Goal: Task Accomplishment & Management: Use online tool/utility

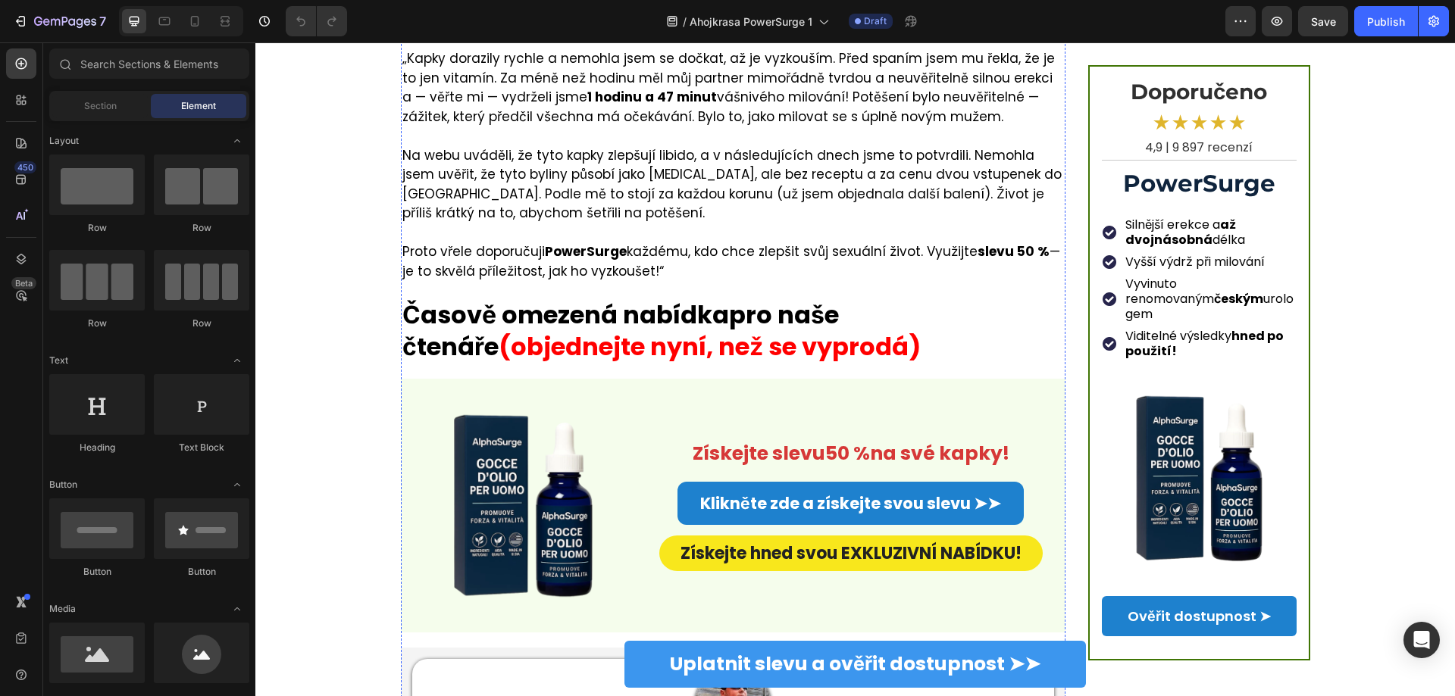
scroll to position [1364, 0]
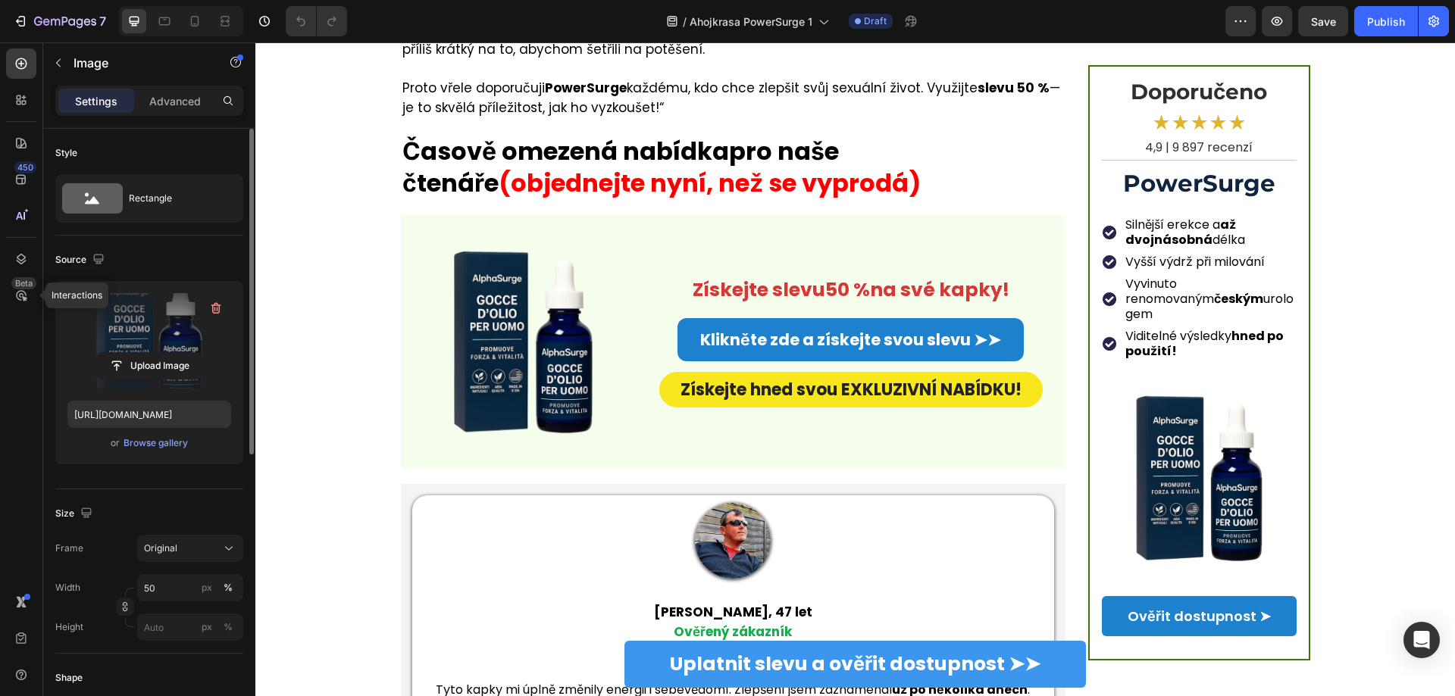
click at [142, 351] on label at bounding box center [149, 340] width 164 height 95
click at [142, 353] on input "file" at bounding box center [149, 366] width 105 height 26
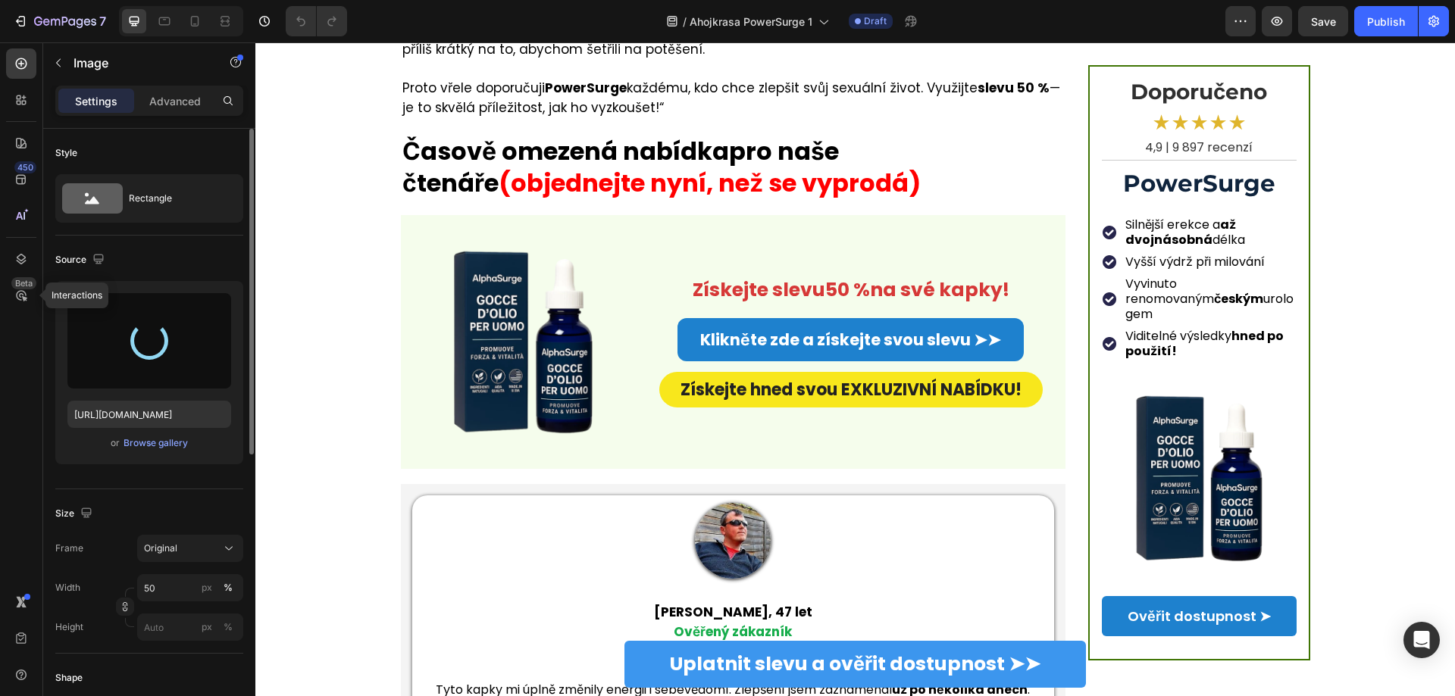
type input "[URL][DOMAIN_NAME]"
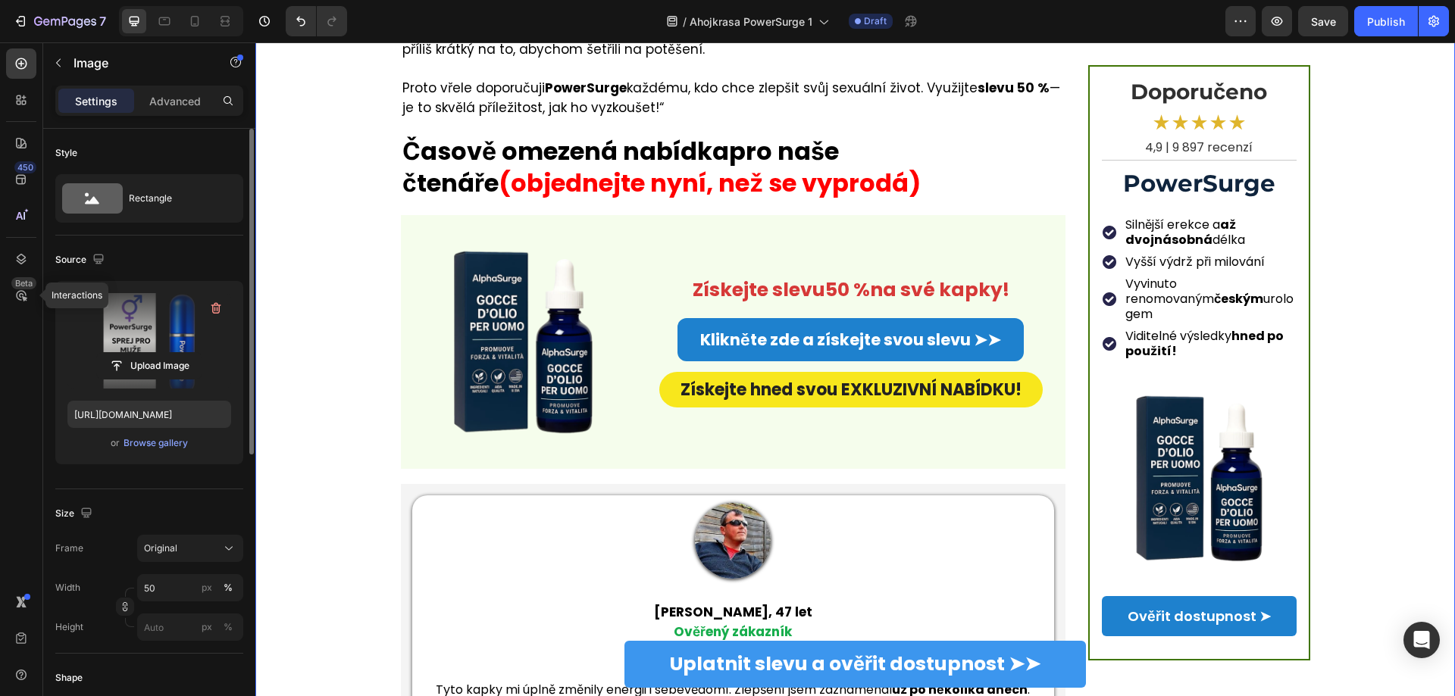
click at [298, 393] on div "Home > Salute > Libido Heading „Až 2 hodiny nespoutaného sexu s mým manželem! M…" at bounding box center [854, 340] width 1199 height 3124
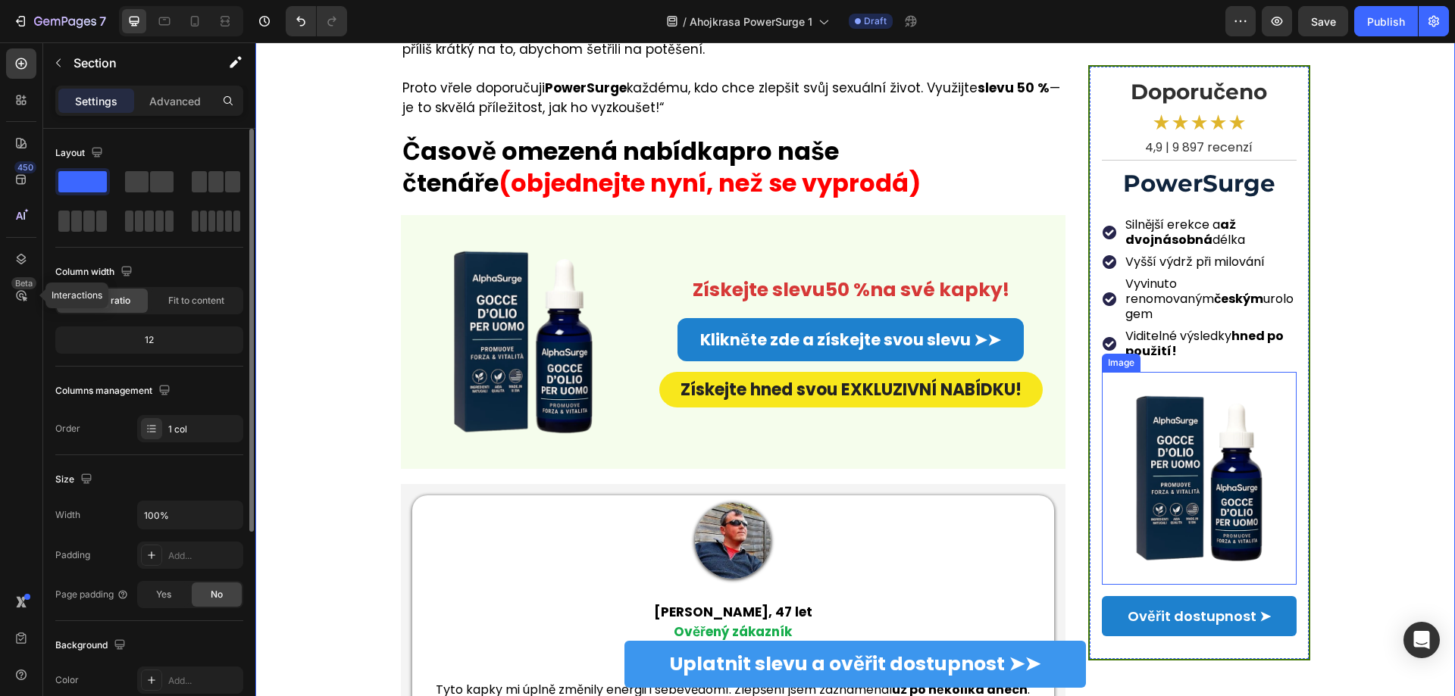
click at [1182, 455] on img at bounding box center [1199, 478] width 195 height 195
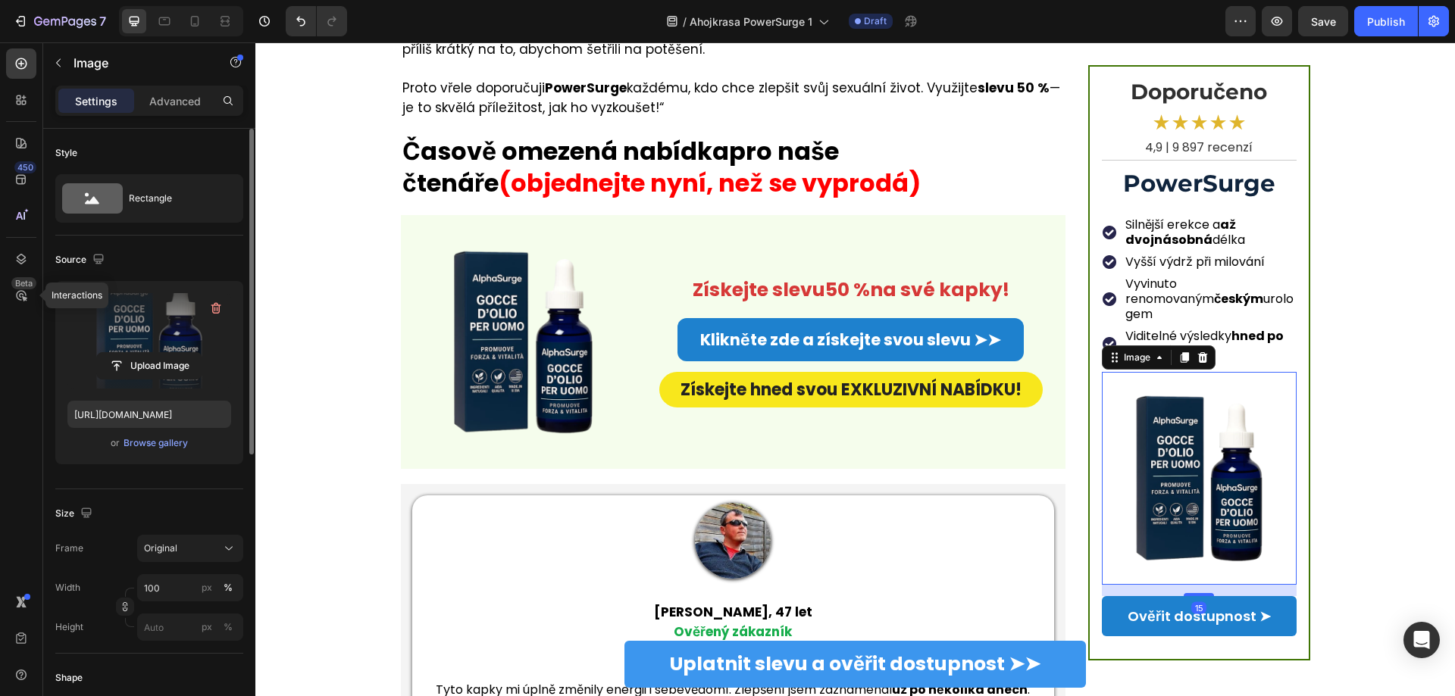
click at [149, 335] on label at bounding box center [149, 340] width 164 height 95
click at [149, 353] on input "file" at bounding box center [149, 366] width 105 height 26
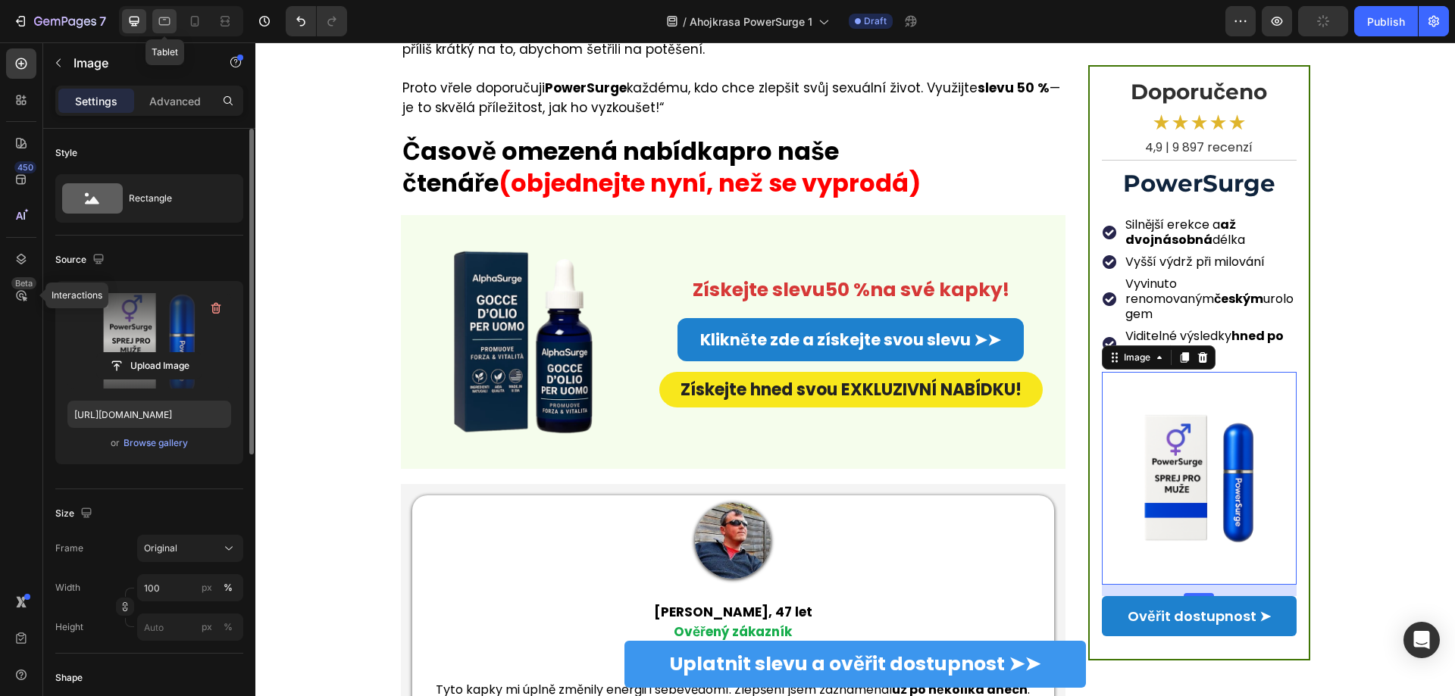
click at [161, 20] on icon at bounding box center [164, 21] width 15 height 15
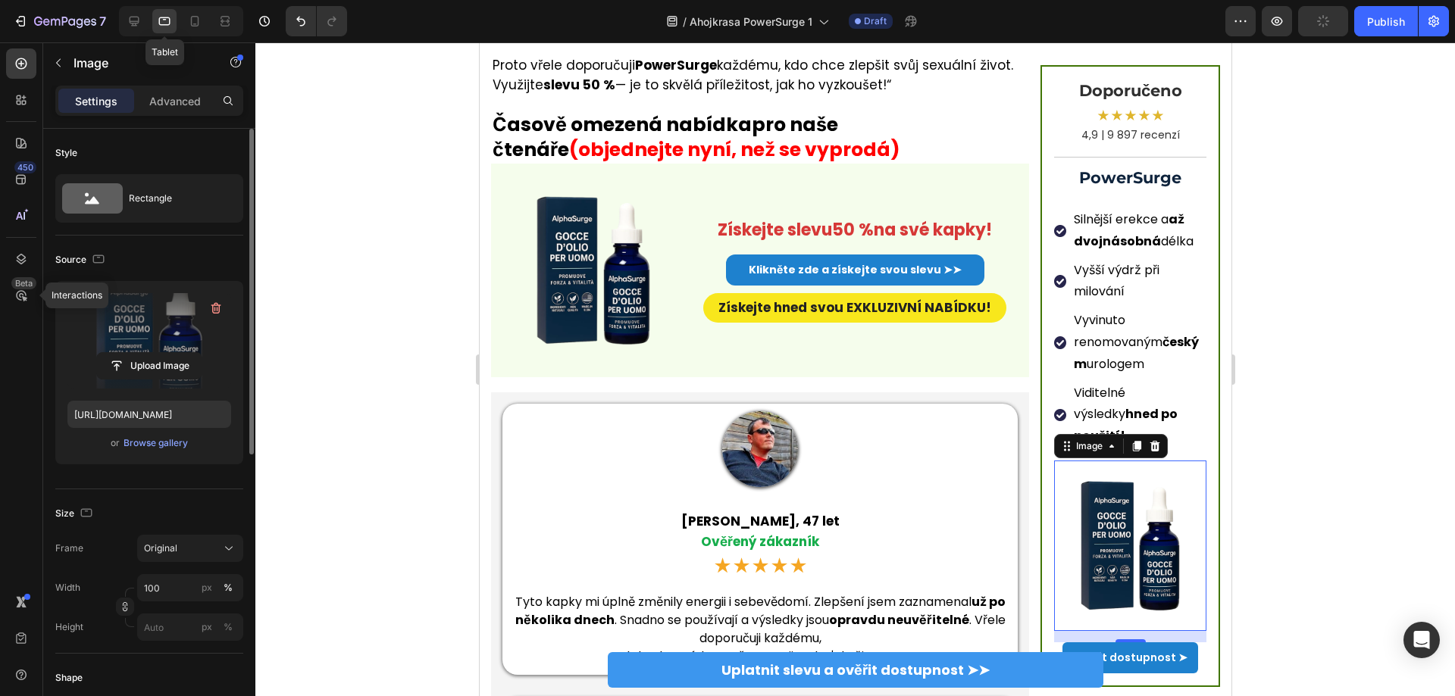
scroll to position [1663, 0]
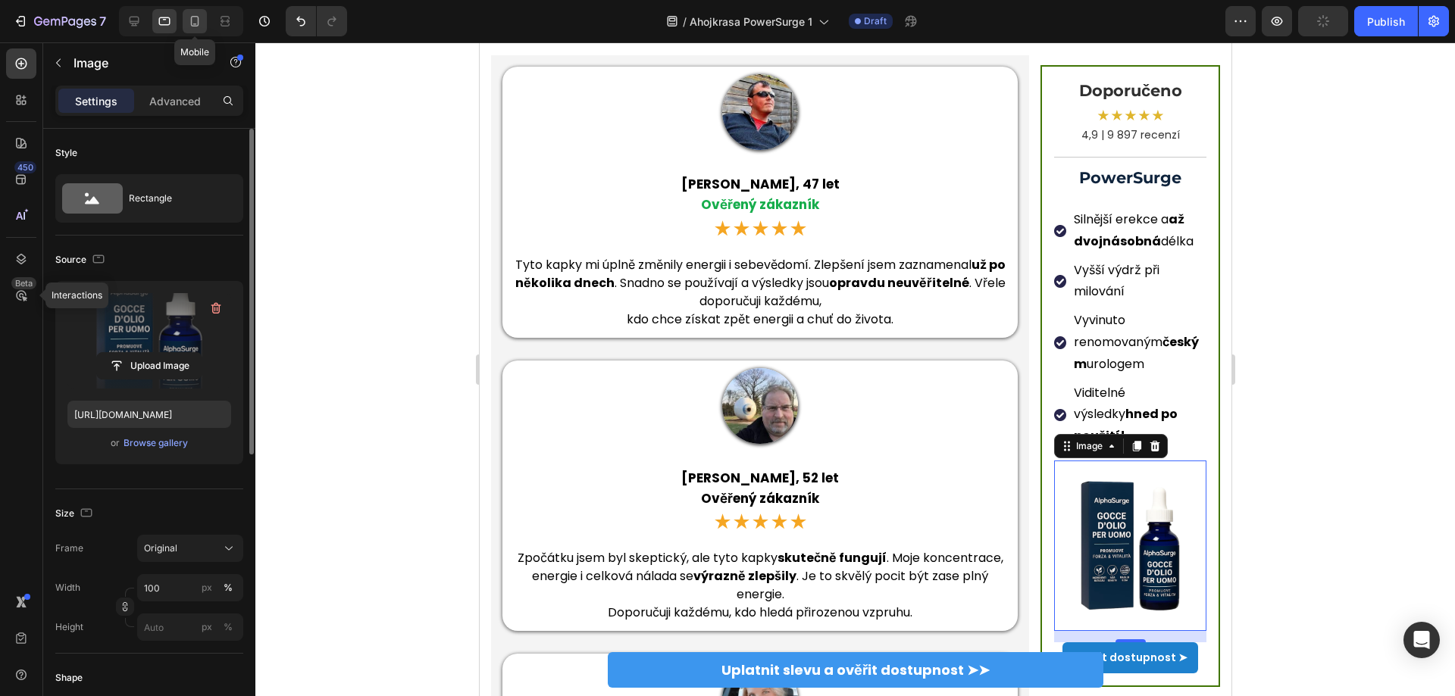
click at [190, 20] on icon at bounding box center [194, 21] width 15 height 15
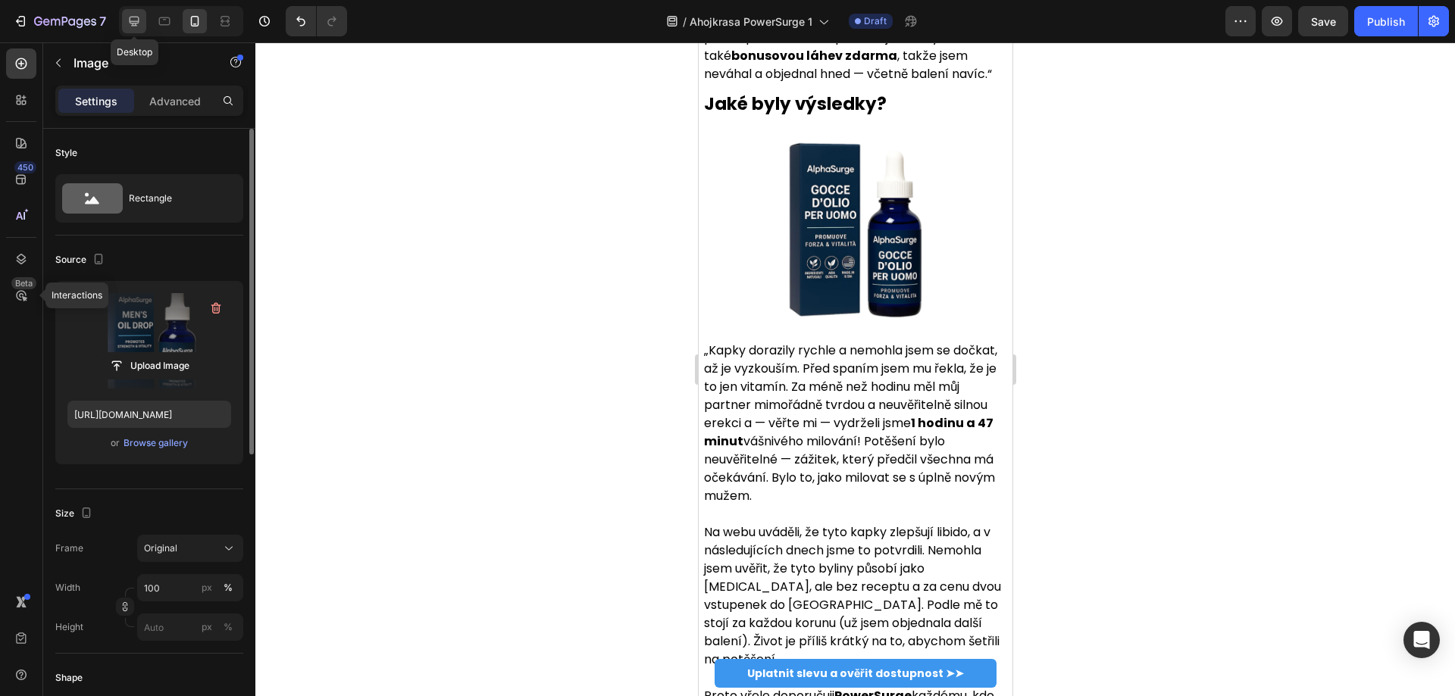
click at [133, 22] on icon at bounding box center [135, 22] width 10 height 10
type input "[URL][DOMAIN_NAME]"
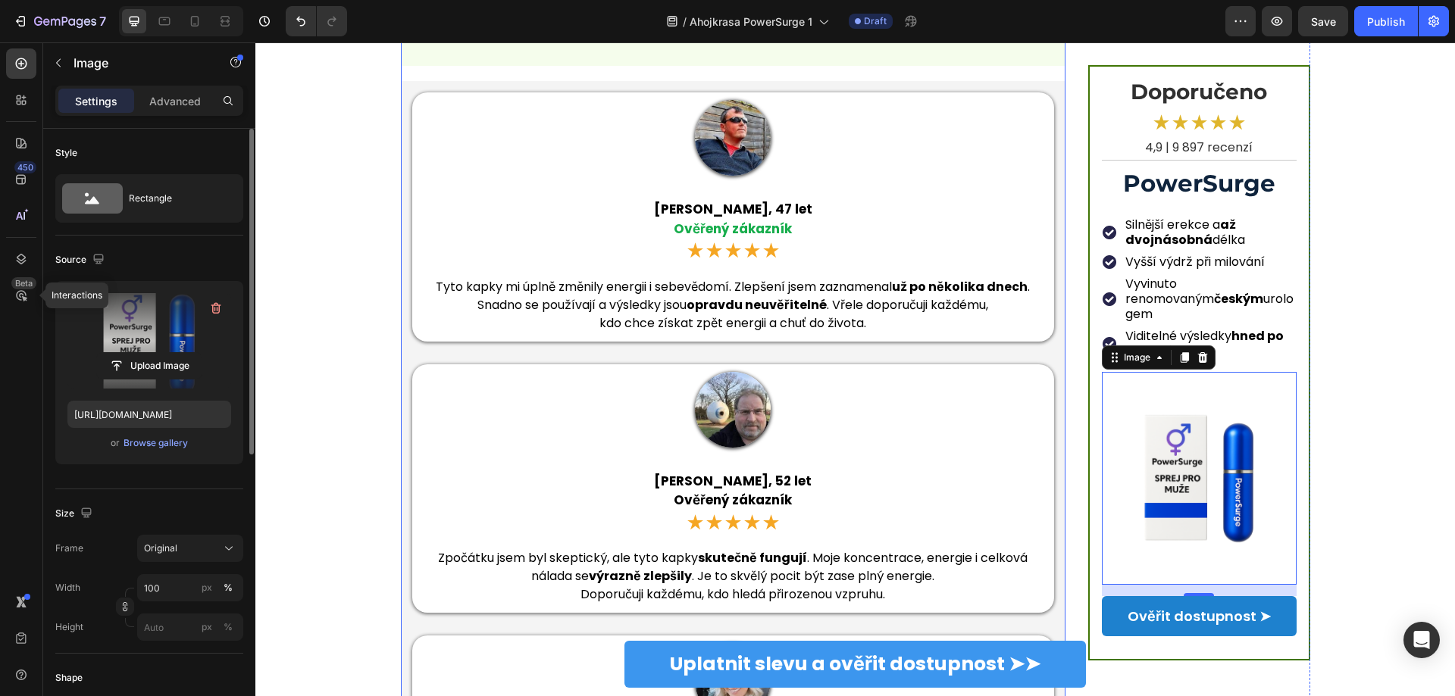
scroll to position [2206, 0]
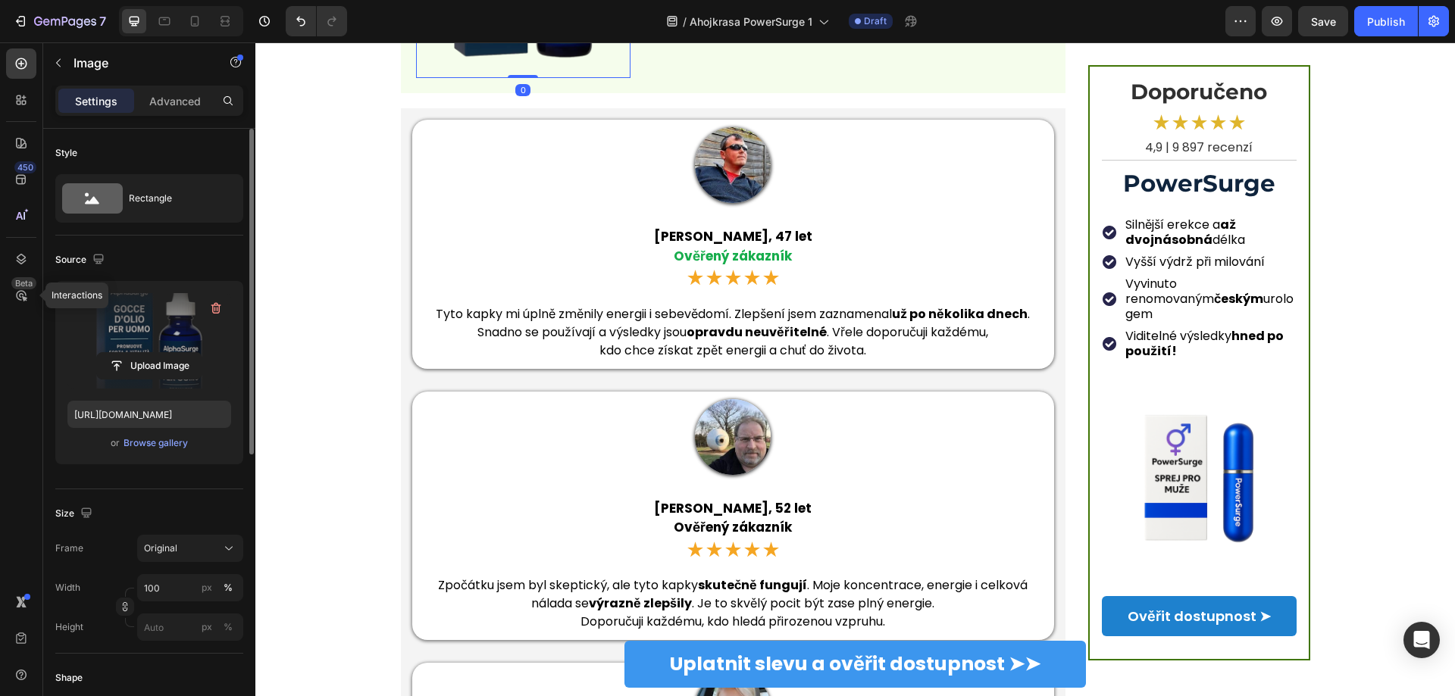
click at [130, 322] on label at bounding box center [149, 340] width 164 height 95
click at [130, 353] on input "file" at bounding box center [149, 366] width 105 height 26
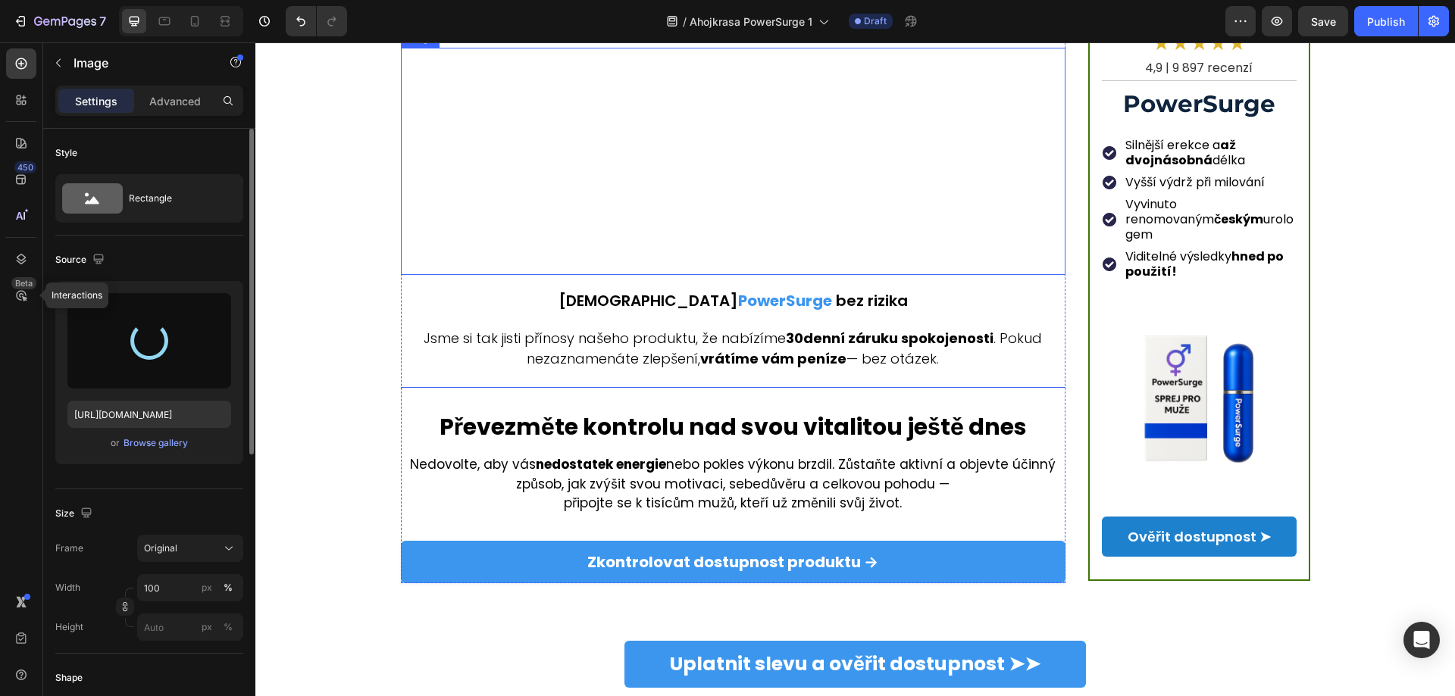
scroll to position [3266, 0]
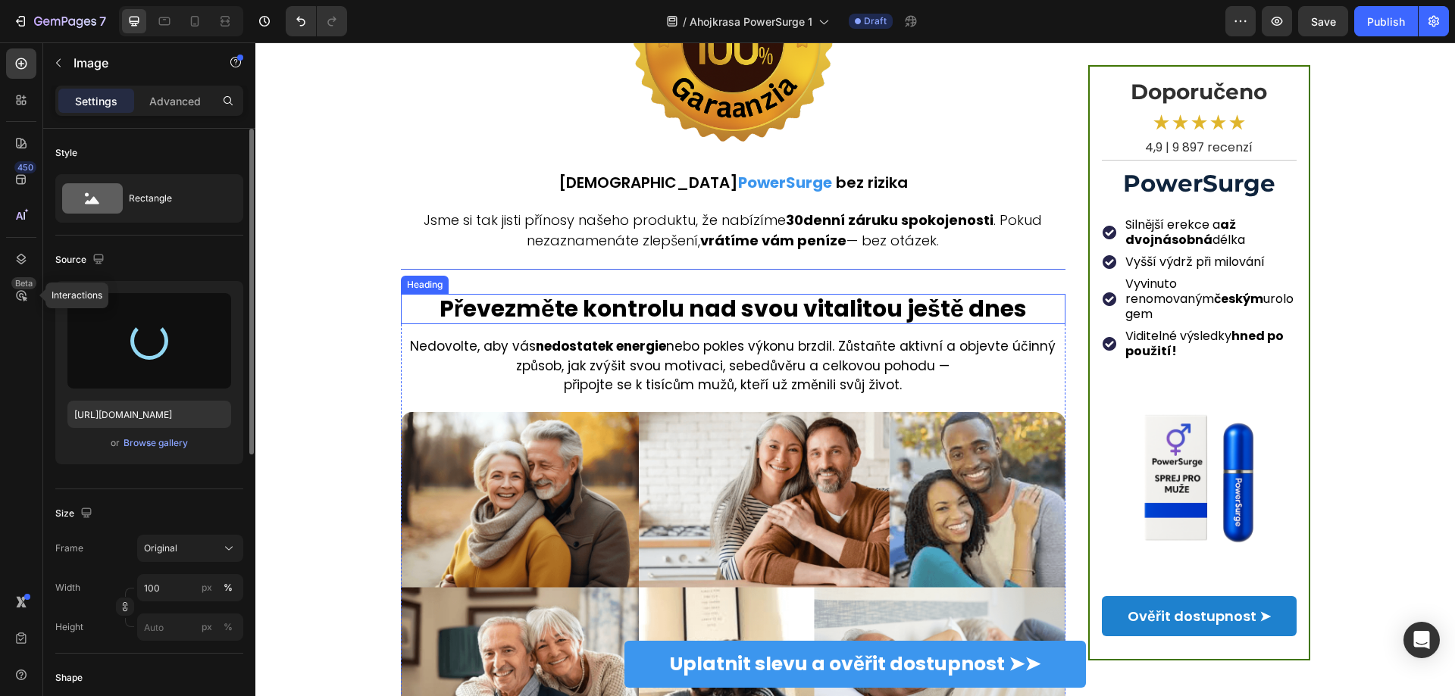
type input "[URL][DOMAIN_NAME]"
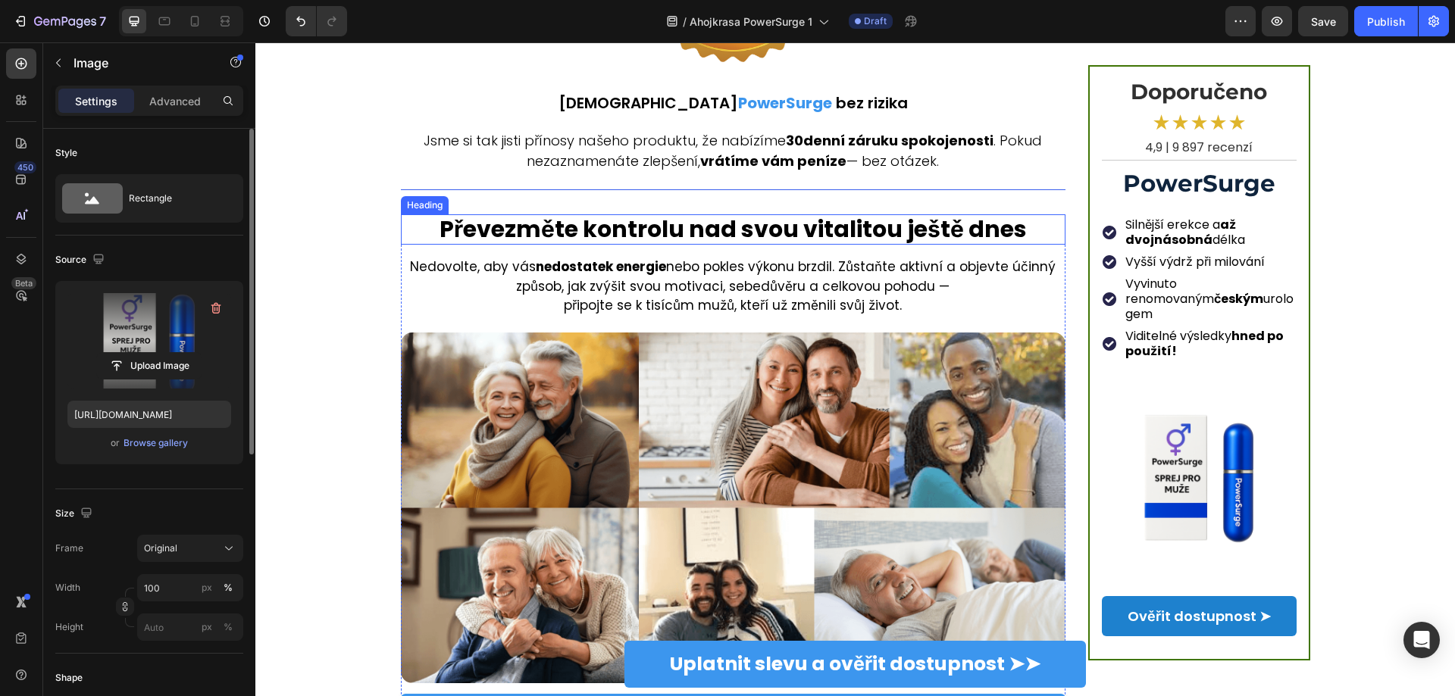
scroll to position [3251, 0]
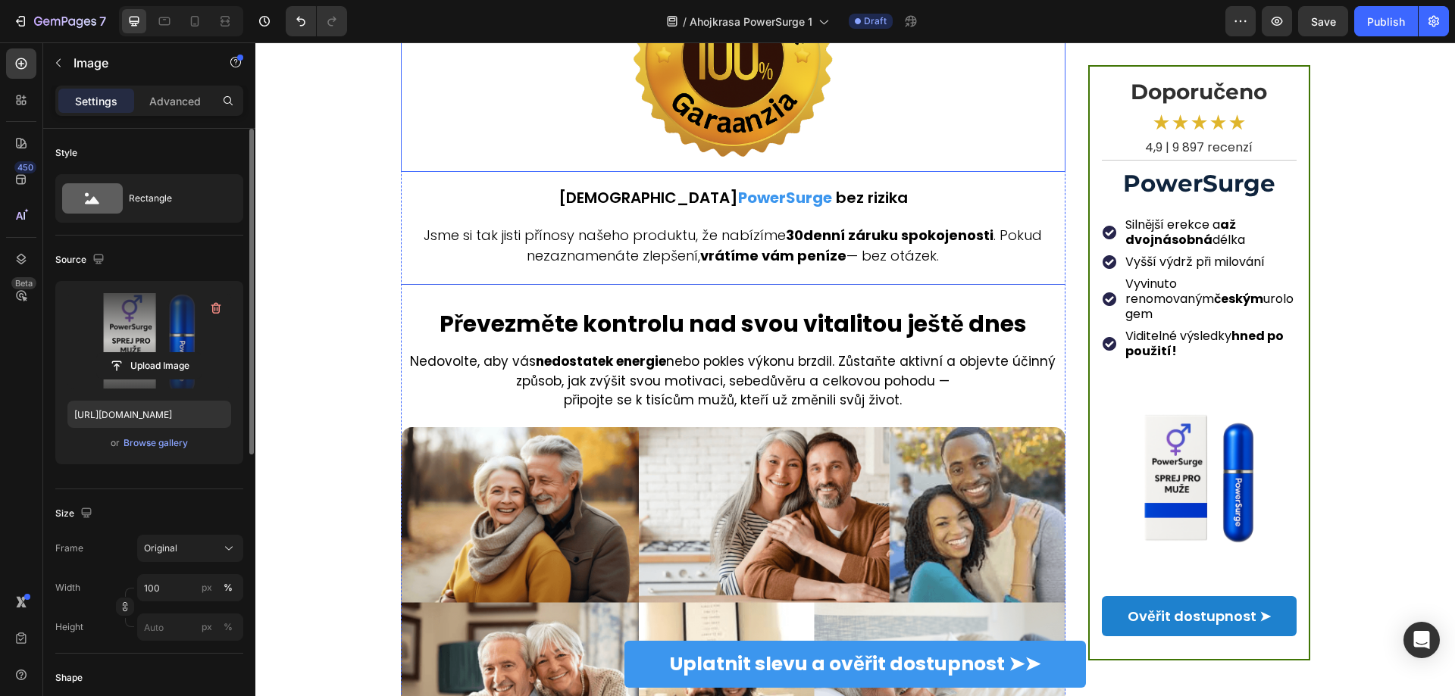
click at [693, 172] on img at bounding box center [732, 58] width 227 height 227
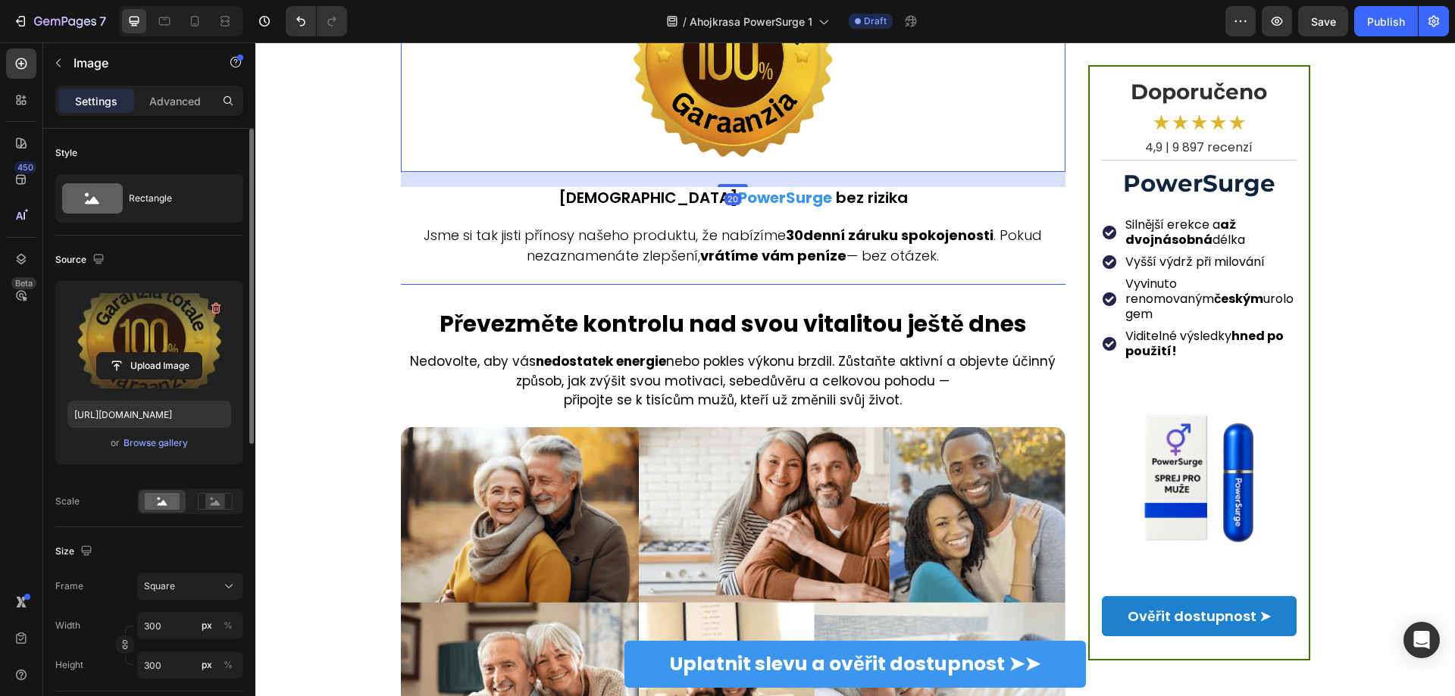
click at [135, 343] on label at bounding box center [149, 340] width 164 height 95
click at [135, 353] on input "file" at bounding box center [149, 366] width 105 height 26
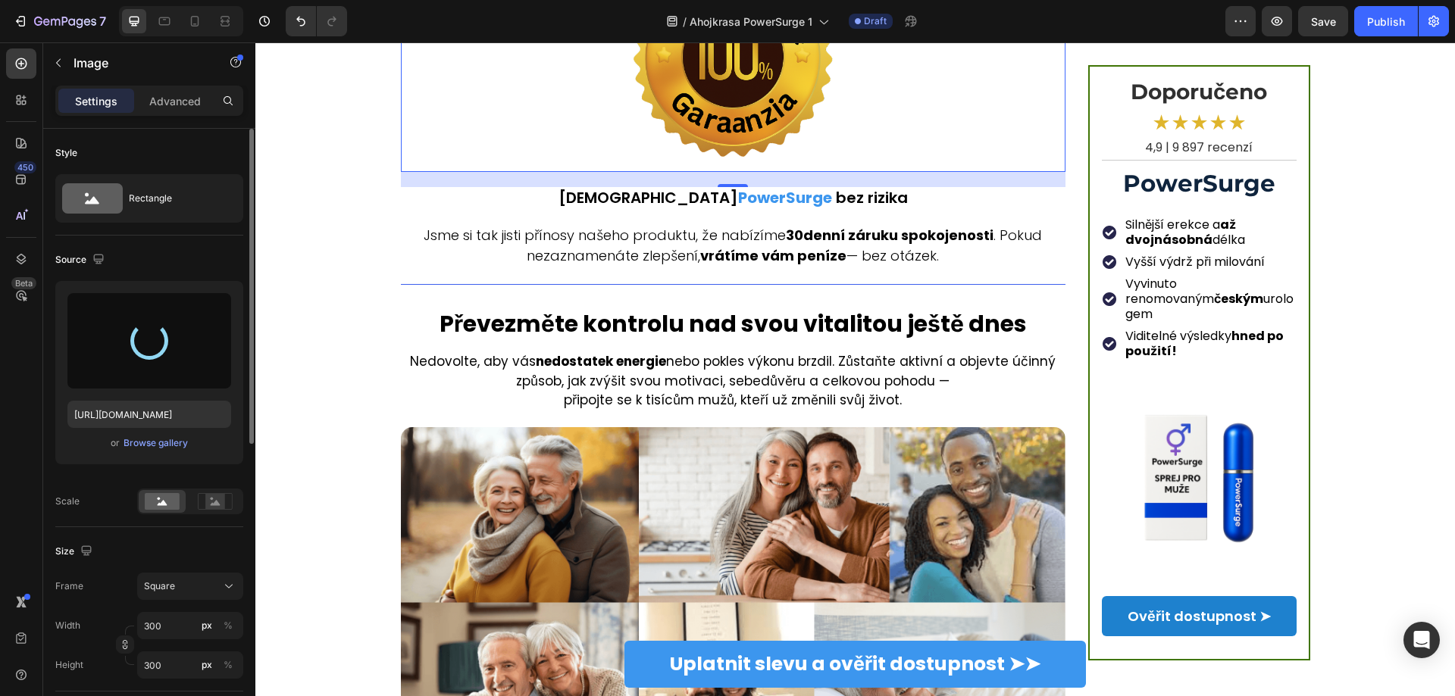
type input "[URL][DOMAIN_NAME]"
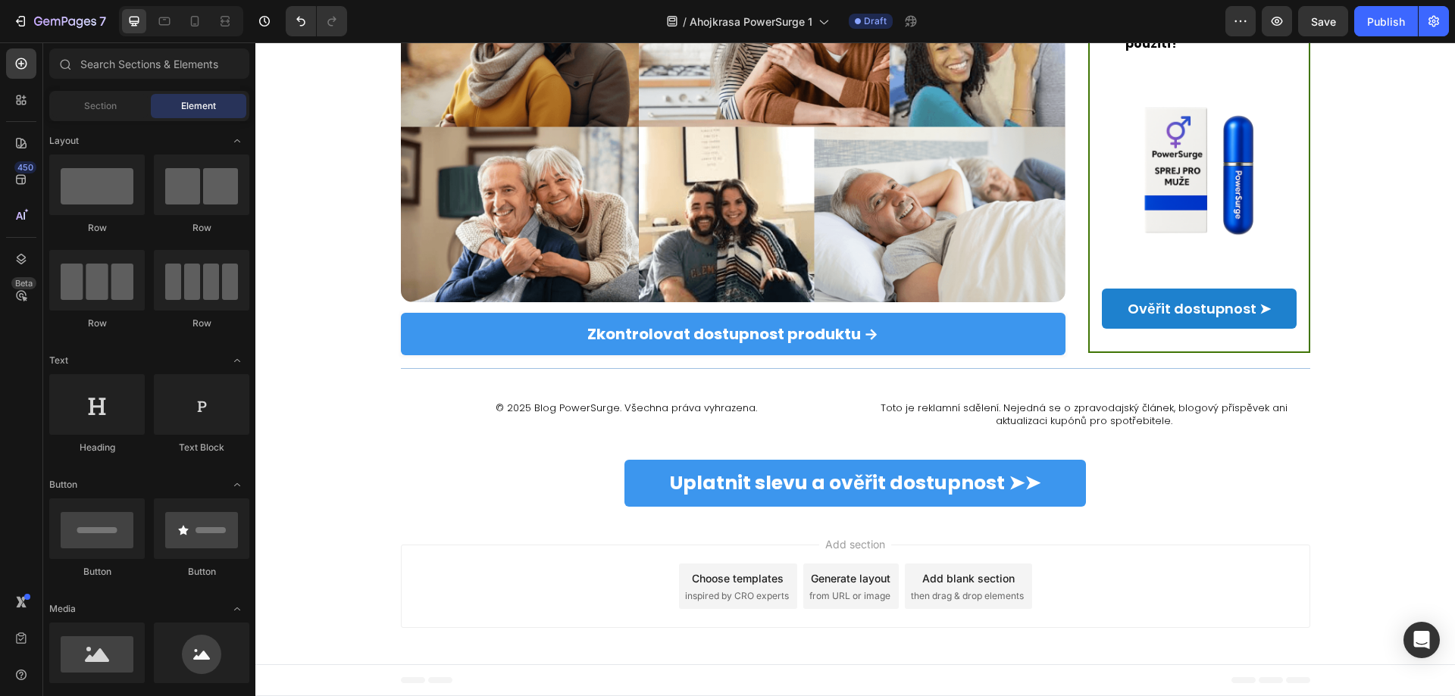
scroll to position [3210, 0]
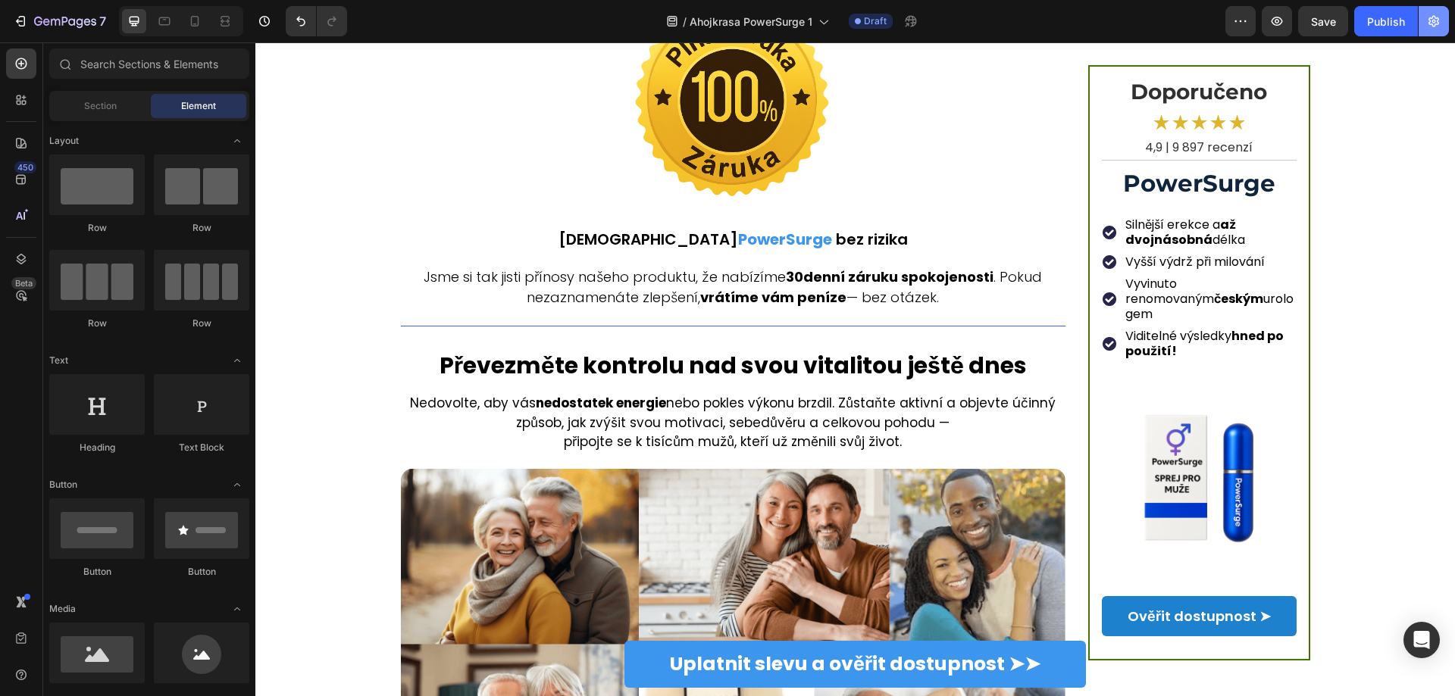
click at [1431, 23] on icon "button" at bounding box center [1433, 21] width 11 height 11
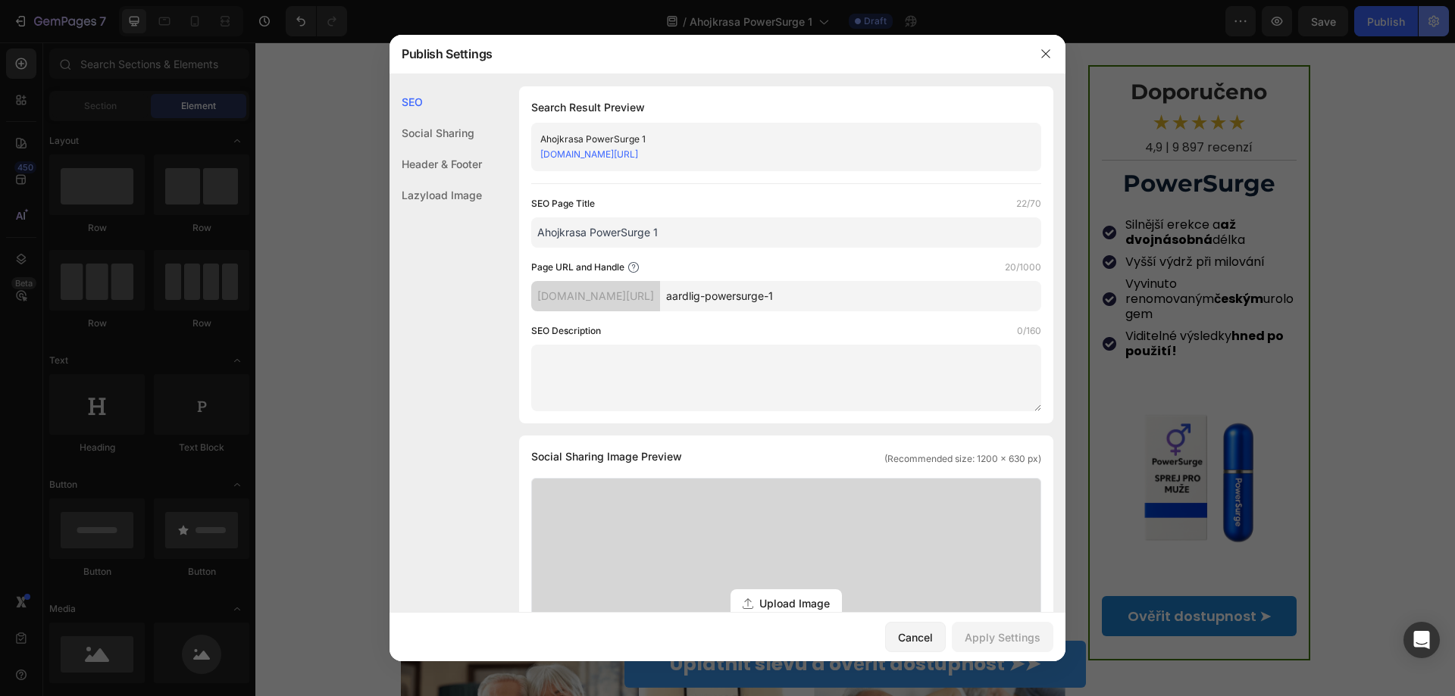
click at [1427, 21] on div at bounding box center [727, 348] width 1455 height 696
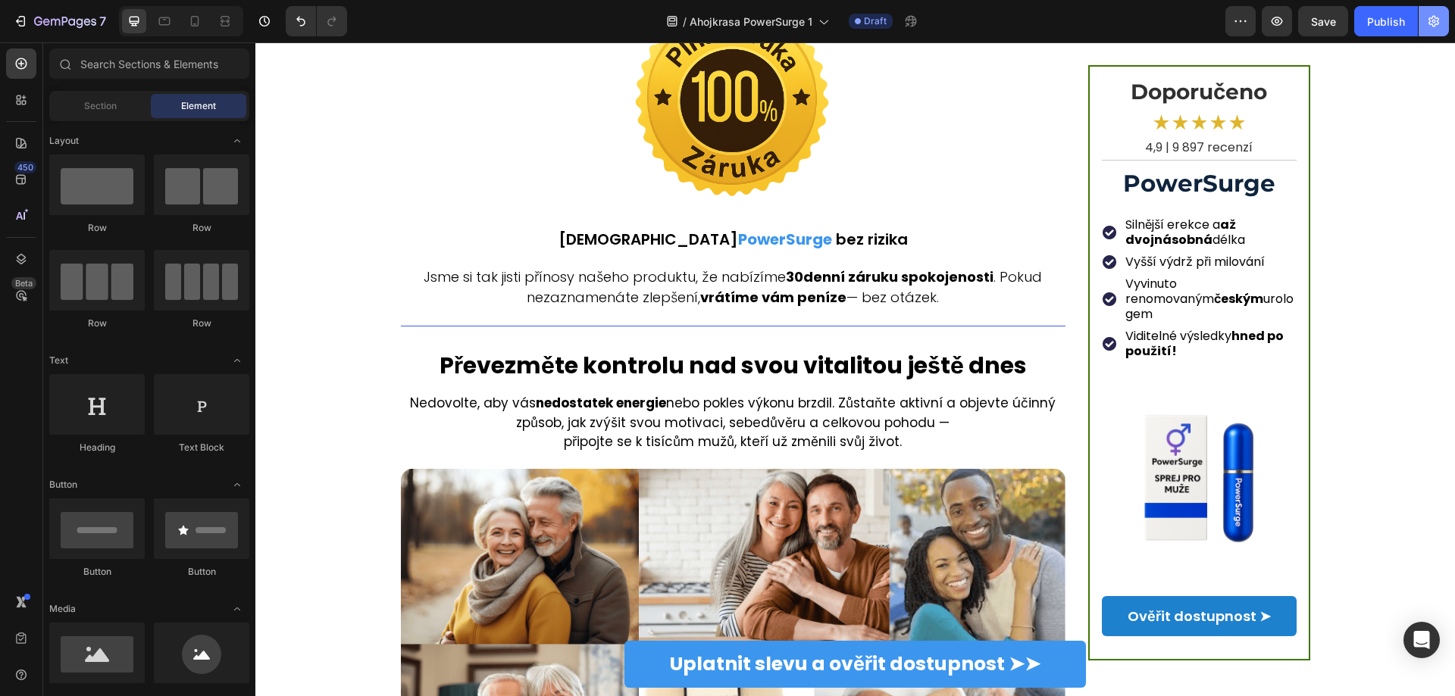
click at [1427, 26] on icon "button" at bounding box center [1433, 21] width 15 height 15
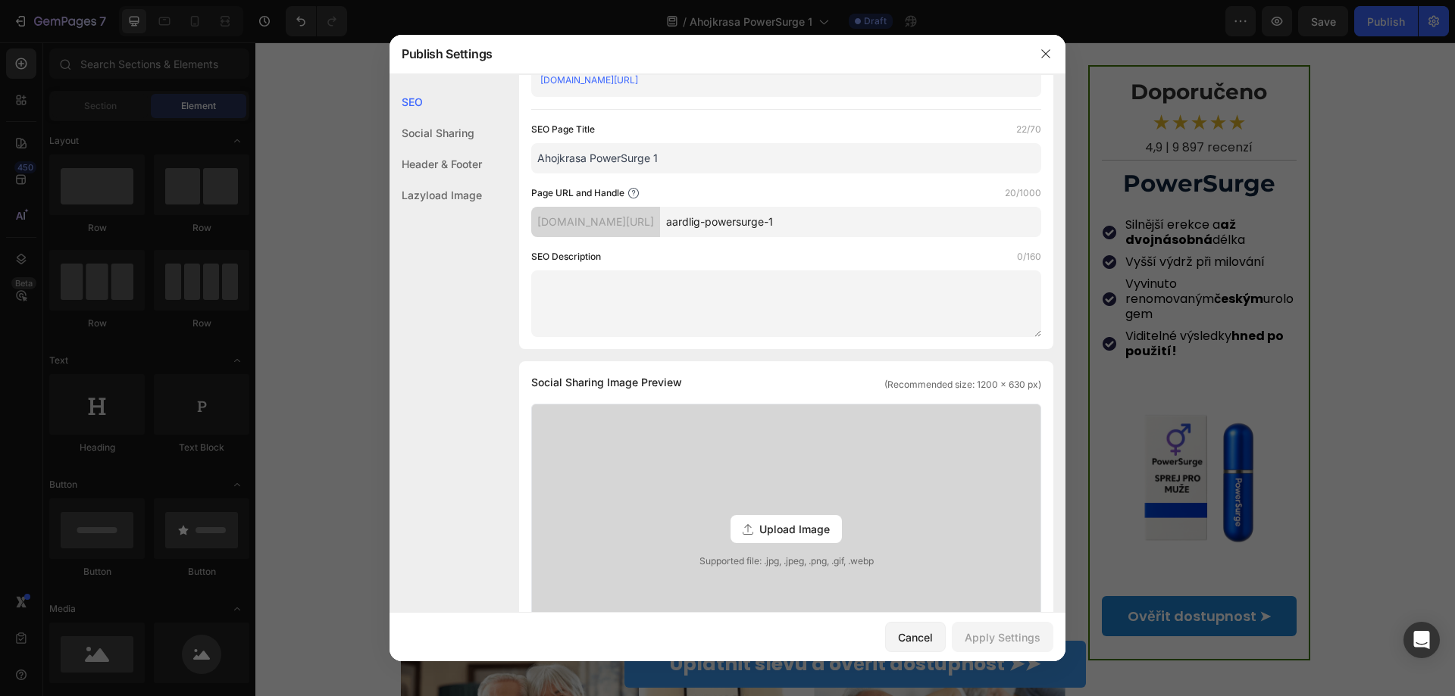
scroll to position [0, 0]
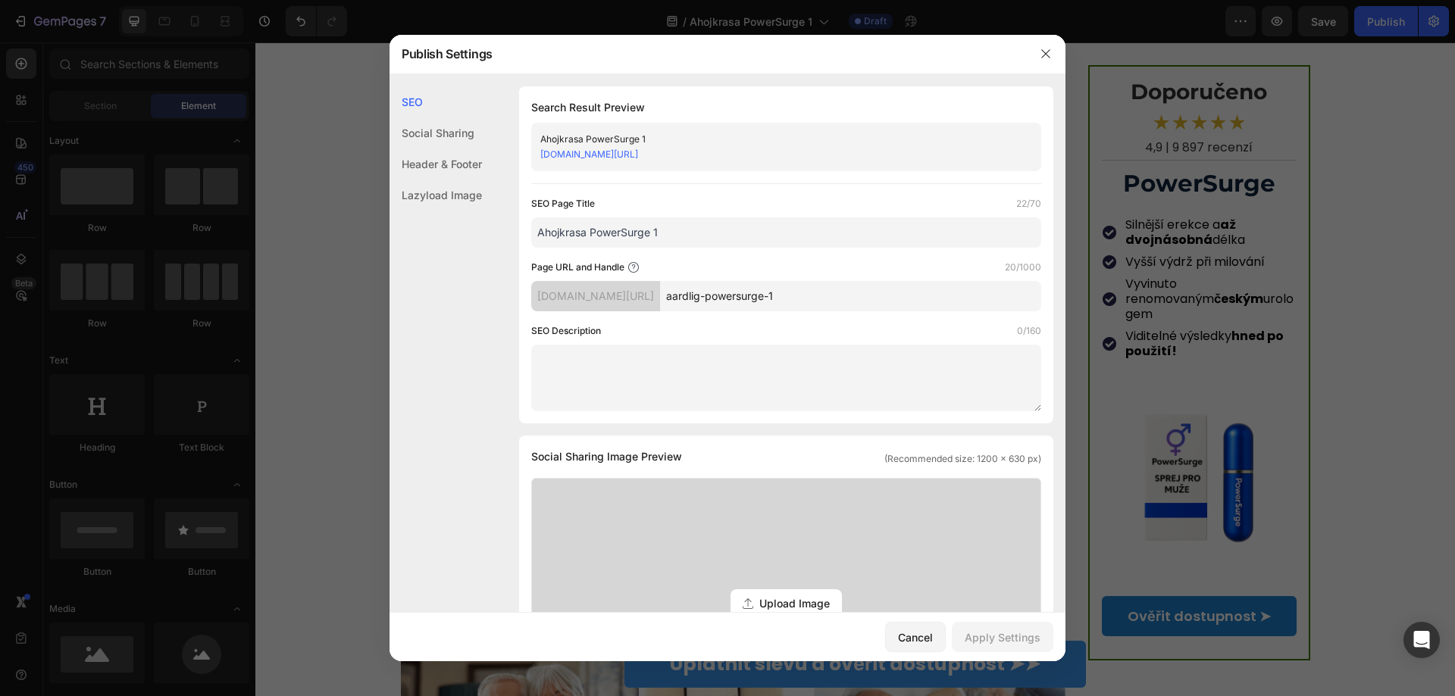
click at [624, 231] on input "Ahojkrasa PowerSurge 1" at bounding box center [786, 232] width 510 height 30
paste input "PowerSurge – přírodní kapky pro energii a výdrž"
type input "PowerSurge – přírodní kapky pro energii a výdrž"
click at [826, 293] on input "aardlig-powersurge-1" at bounding box center [850, 296] width 381 height 30
paste input "powersurge-prirodni-kapky-energie-vydrz"
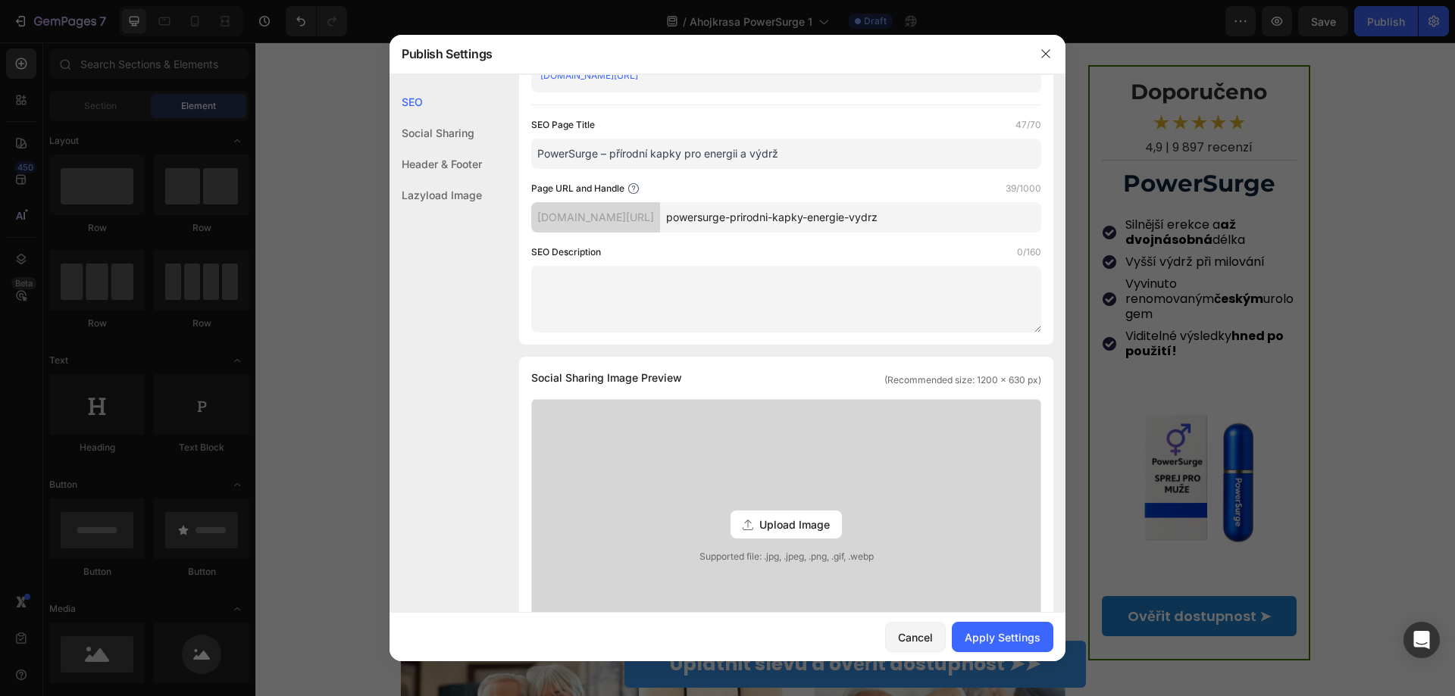
scroll to position [152, 0]
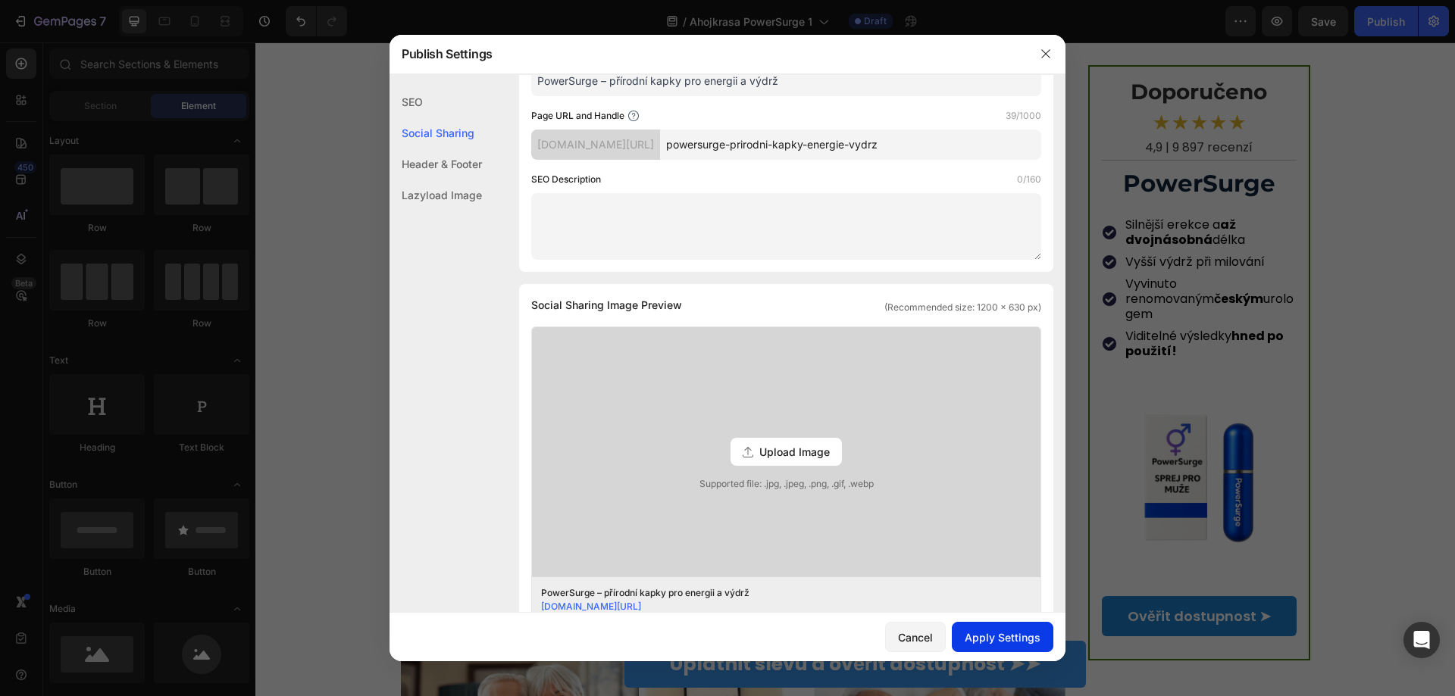
type input "powersurge-prirodni-kapky-energie-vydrz"
click at [1005, 639] on div "Apply Settings" at bounding box center [1003, 638] width 76 height 16
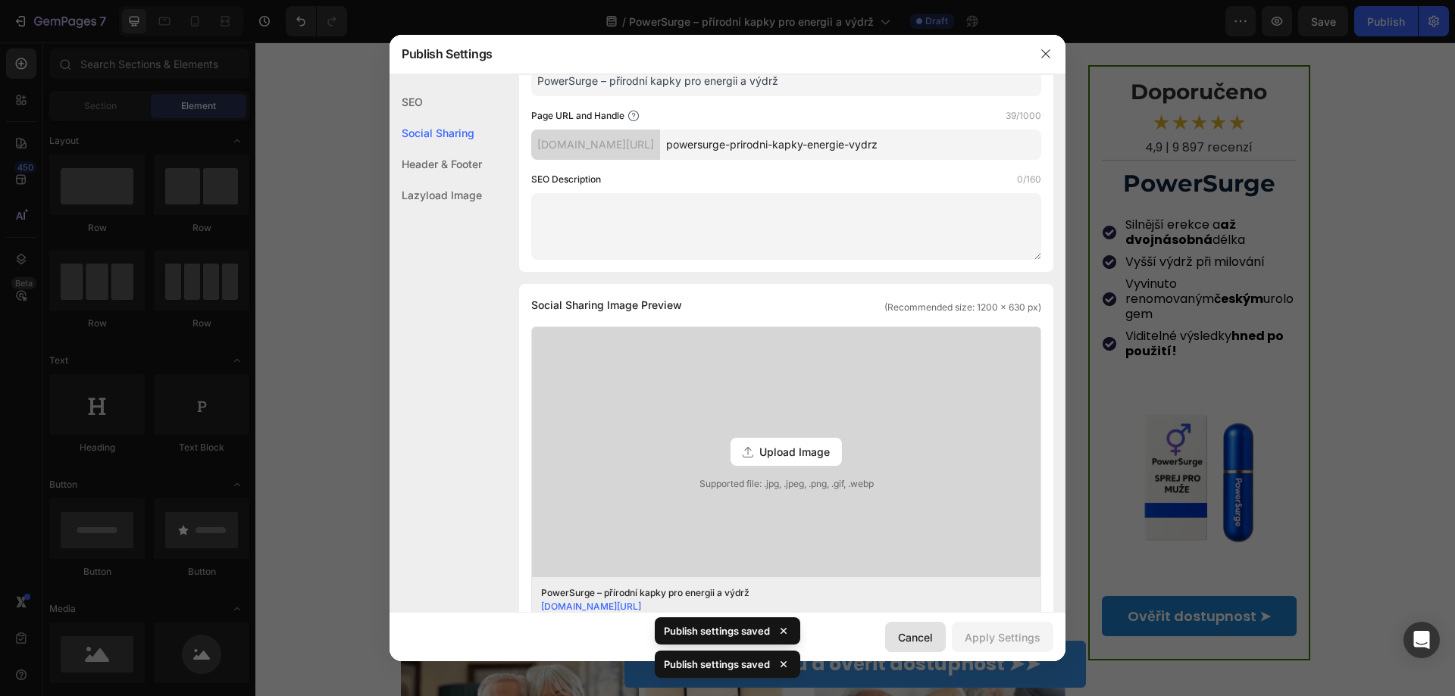
click at [916, 639] on div "Cancel" at bounding box center [915, 638] width 35 height 16
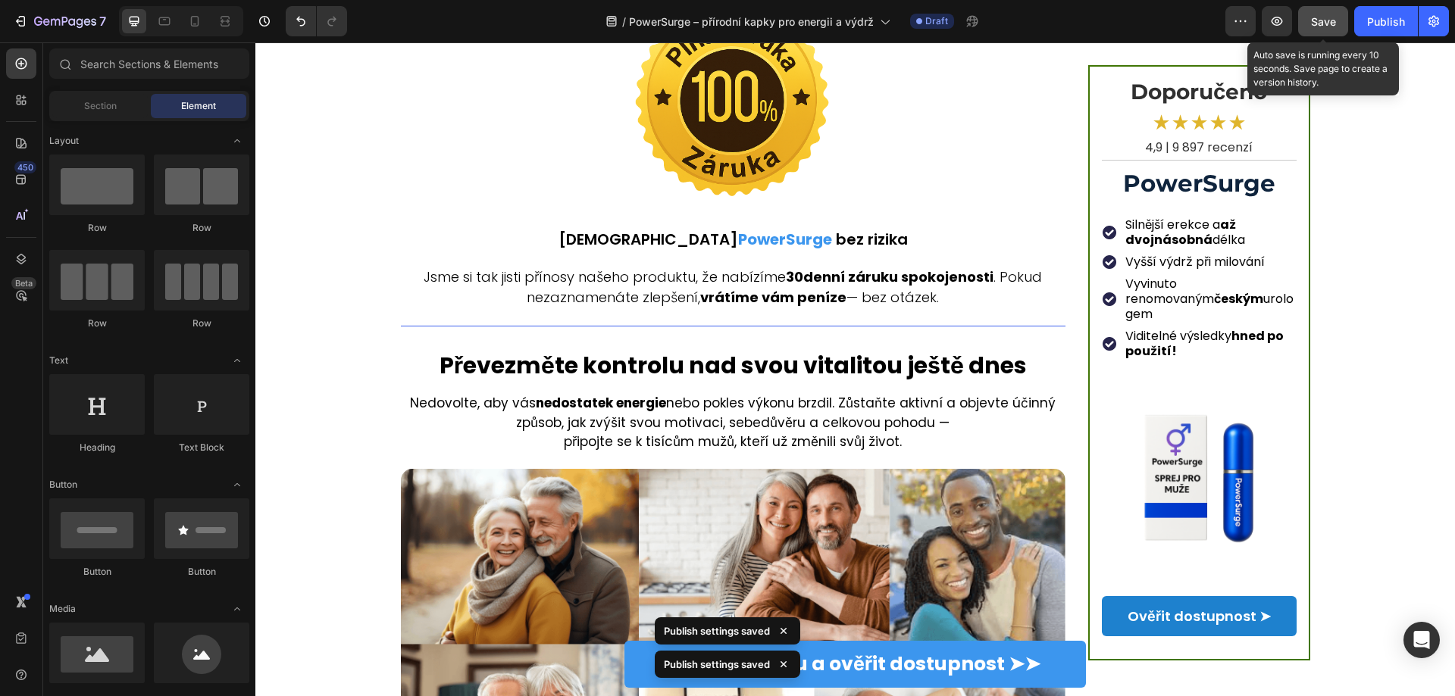
click at [1309, 20] on button "Save" at bounding box center [1323, 21] width 50 height 30
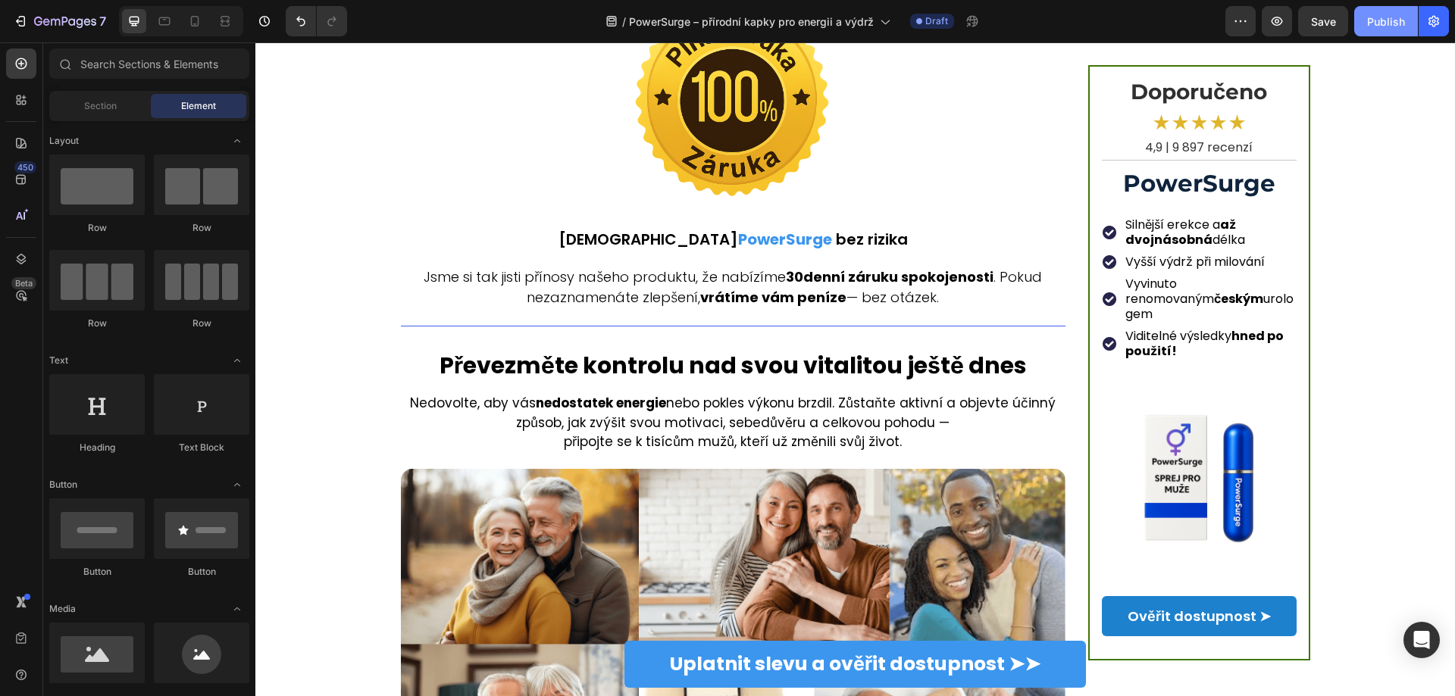
drag, startPoint x: 1393, startPoint y: 20, endPoint x: 1135, endPoint y: 31, distance: 258.6
click at [1393, 20] on div "Publish" at bounding box center [1386, 22] width 38 height 16
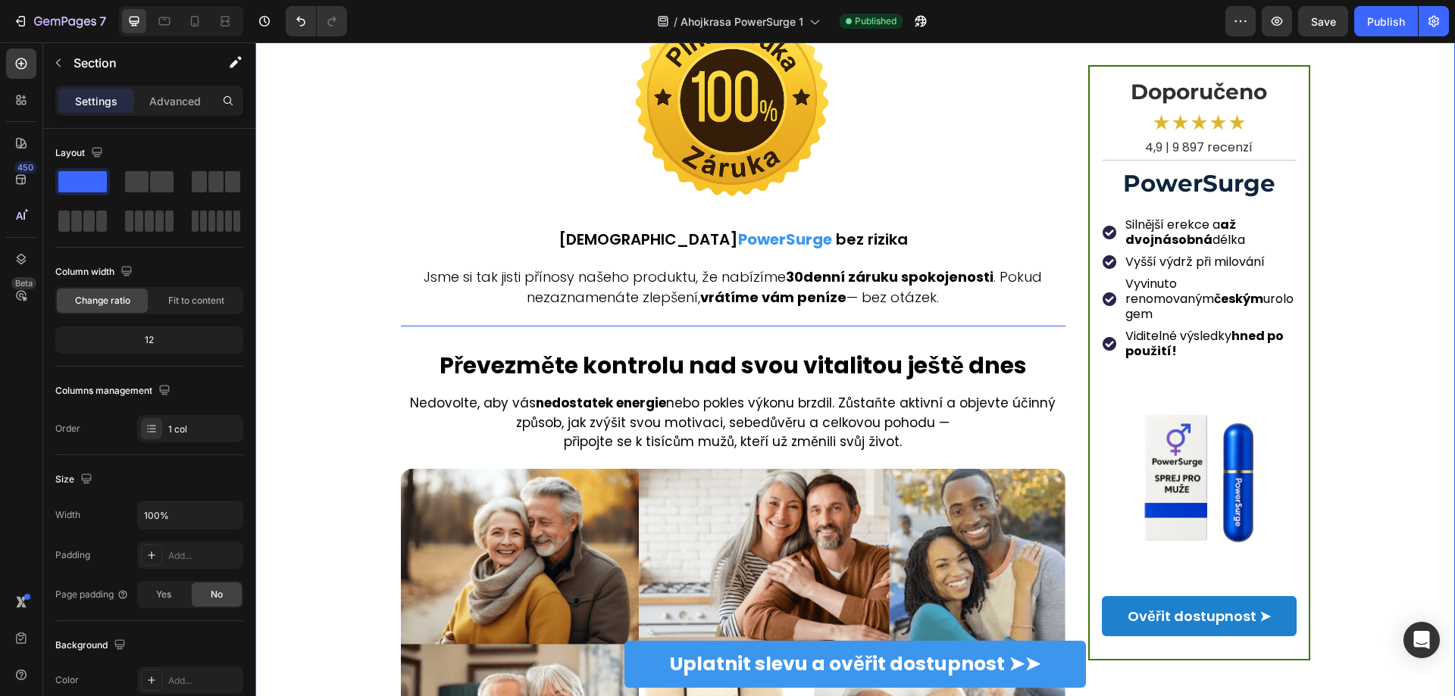
click at [1381, 30] on button "Publish" at bounding box center [1386, 21] width 64 height 30
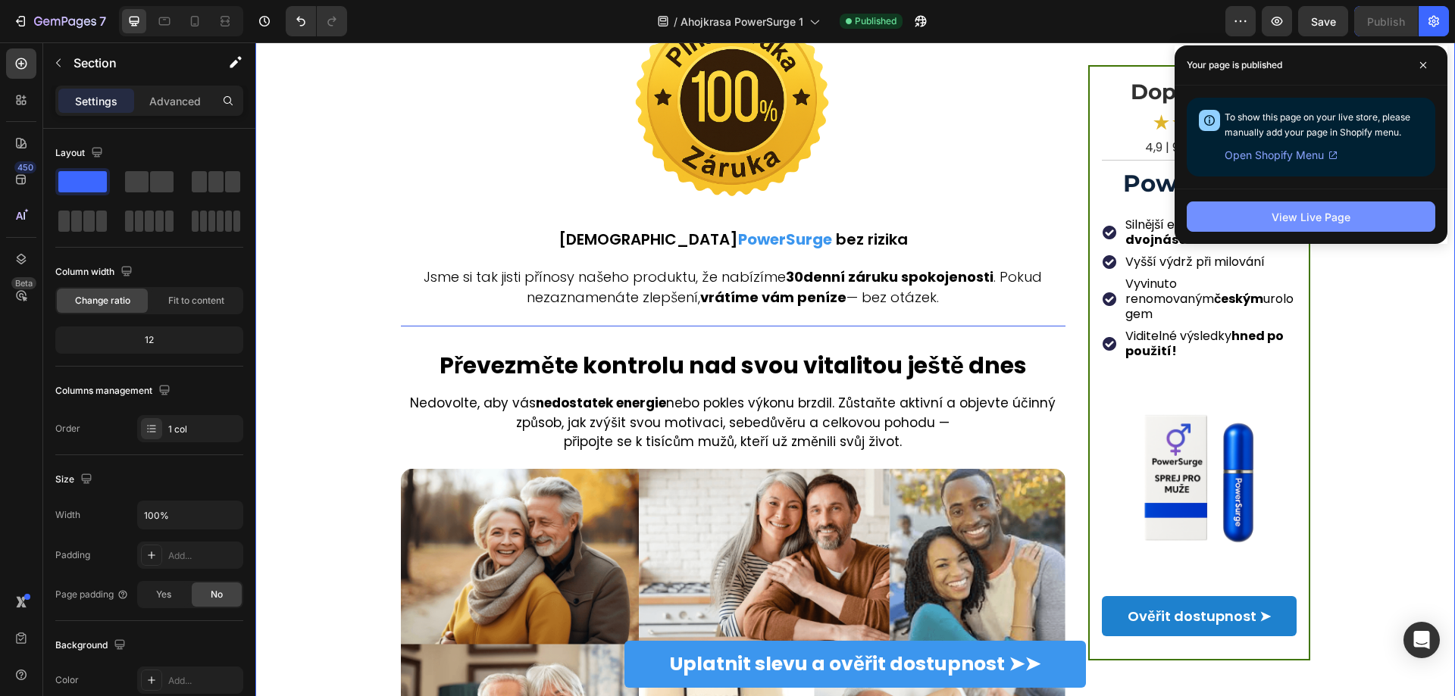
click at [1308, 213] on div "View Live Page" at bounding box center [1310, 217] width 79 height 16
